Goal: Information Seeking & Learning: Find specific fact

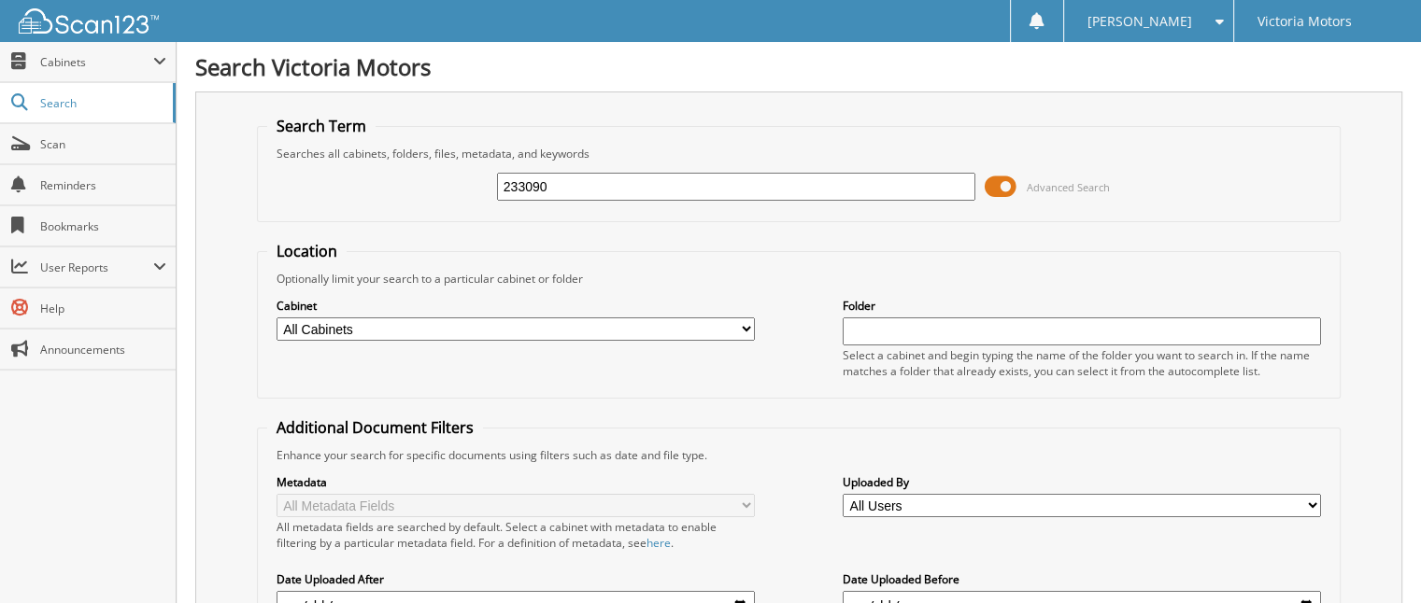
type input "233090"
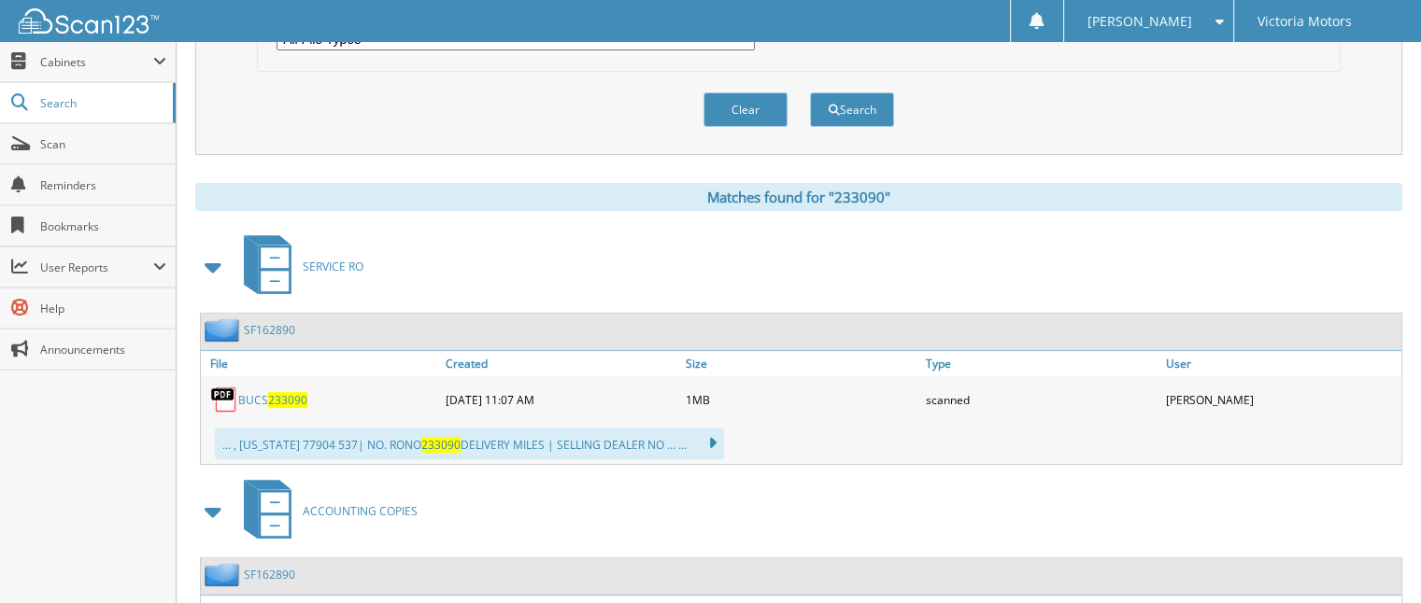
scroll to position [654, 0]
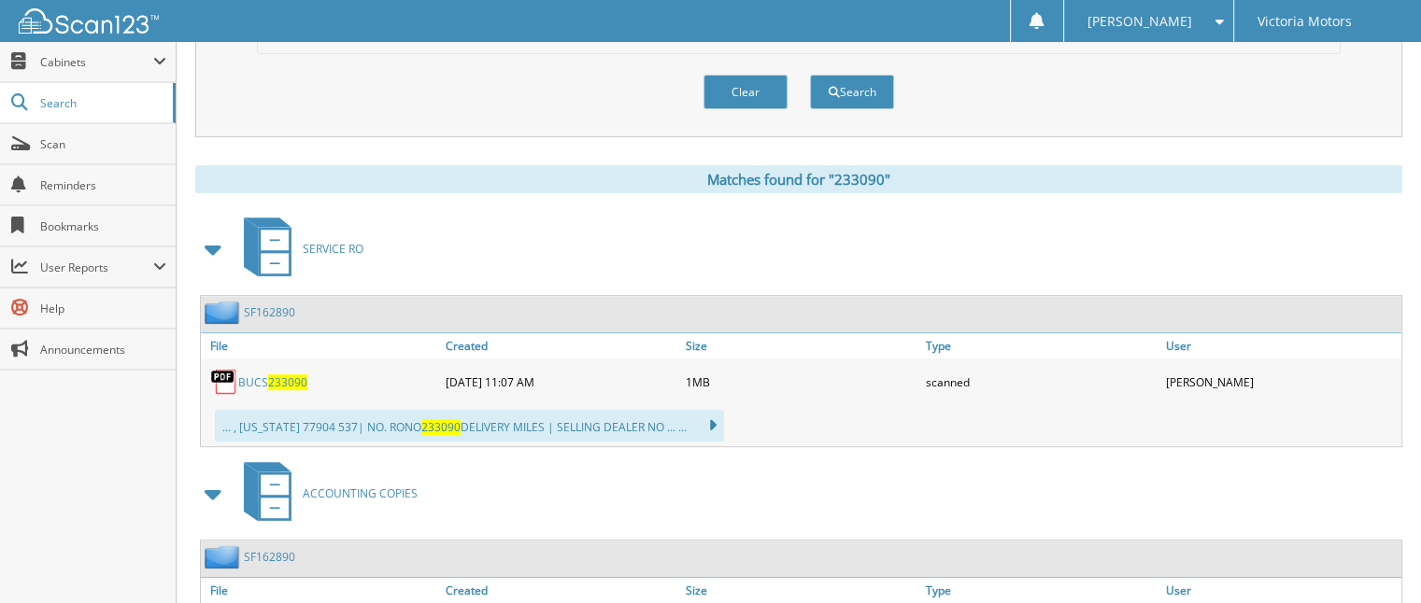
click at [272, 375] on span "233090" at bounding box center [287, 383] width 39 height 16
